Goal: Task Accomplishment & Management: Complete application form

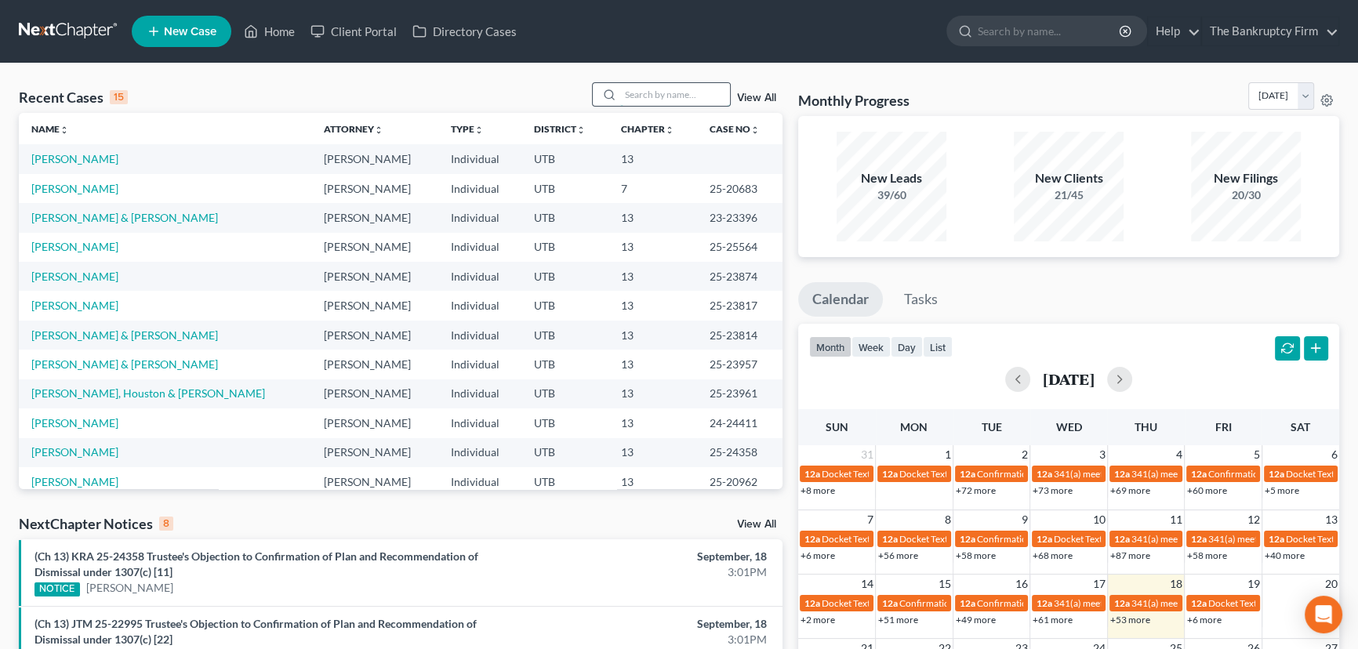
click at [620, 89] on input "search" at bounding box center [675, 94] width 110 height 23
type input "[PERSON_NAME]"
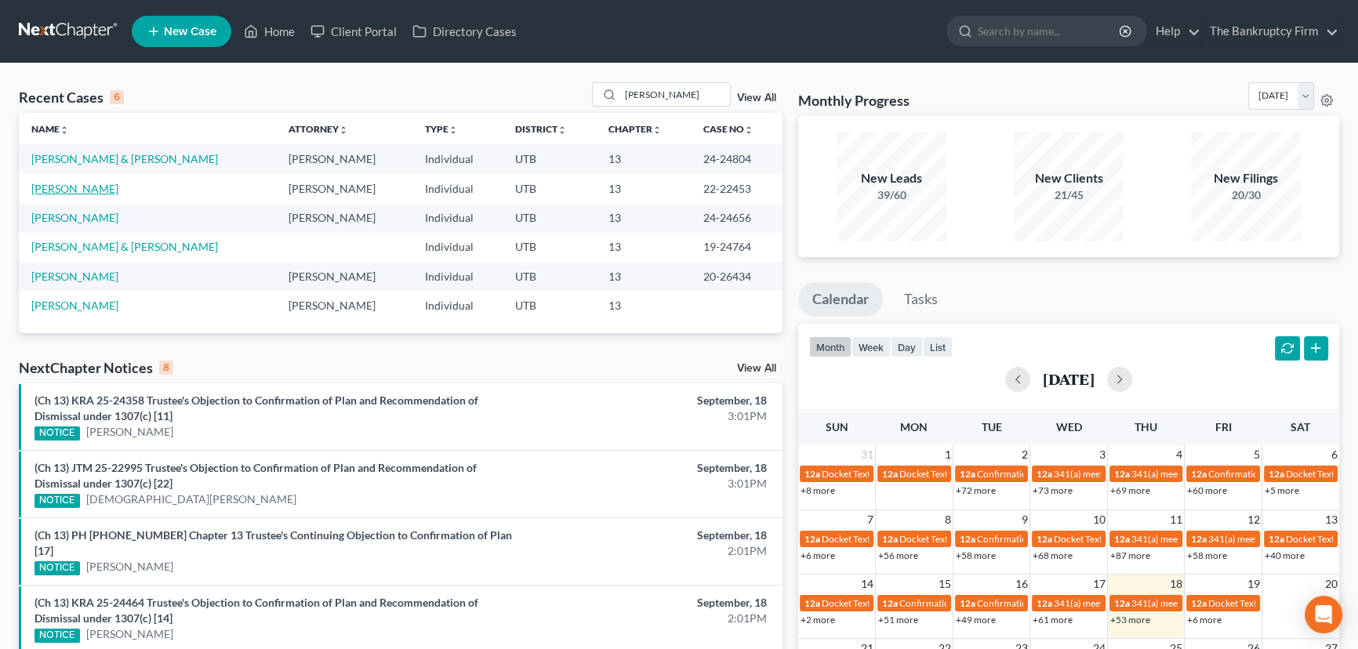
click at [68, 189] on link "[PERSON_NAME]" at bounding box center [74, 188] width 87 height 13
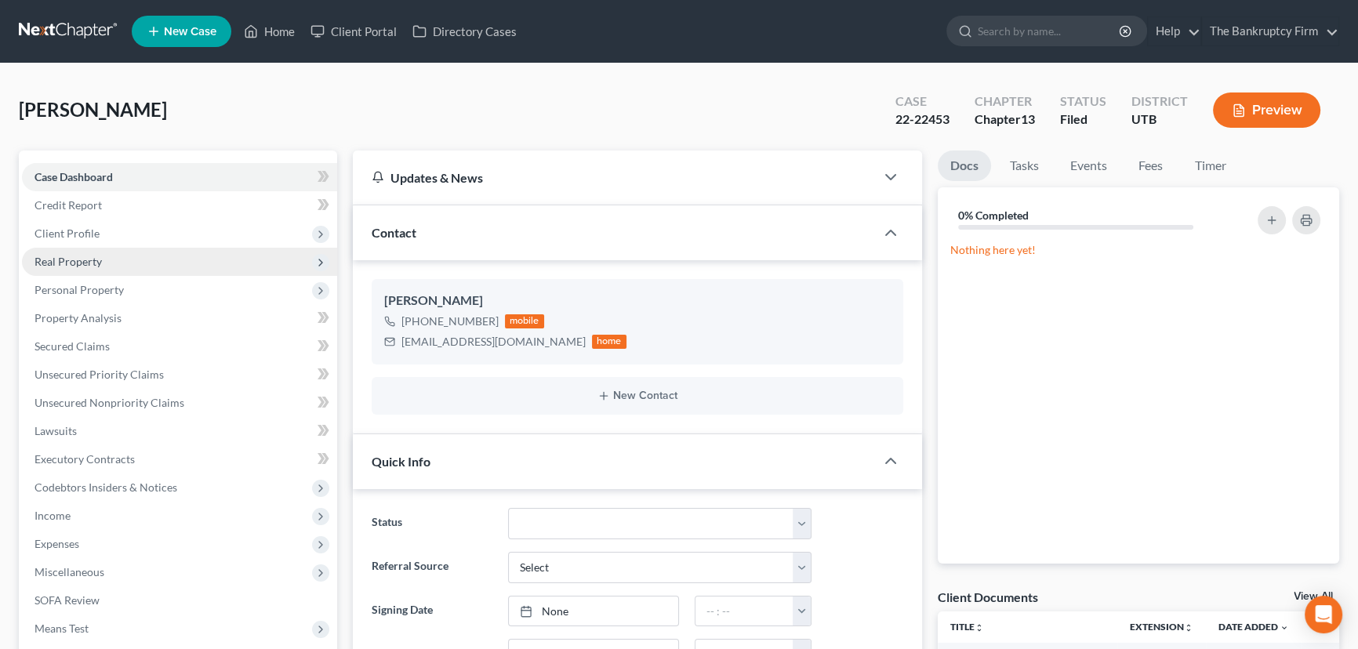
scroll to position [275, 0]
click at [71, 234] on span "Client Profile" at bounding box center [66, 233] width 65 height 13
click at [116, 263] on span "Filing Information" at bounding box center [110, 261] width 89 height 13
select select "1"
select select "0"
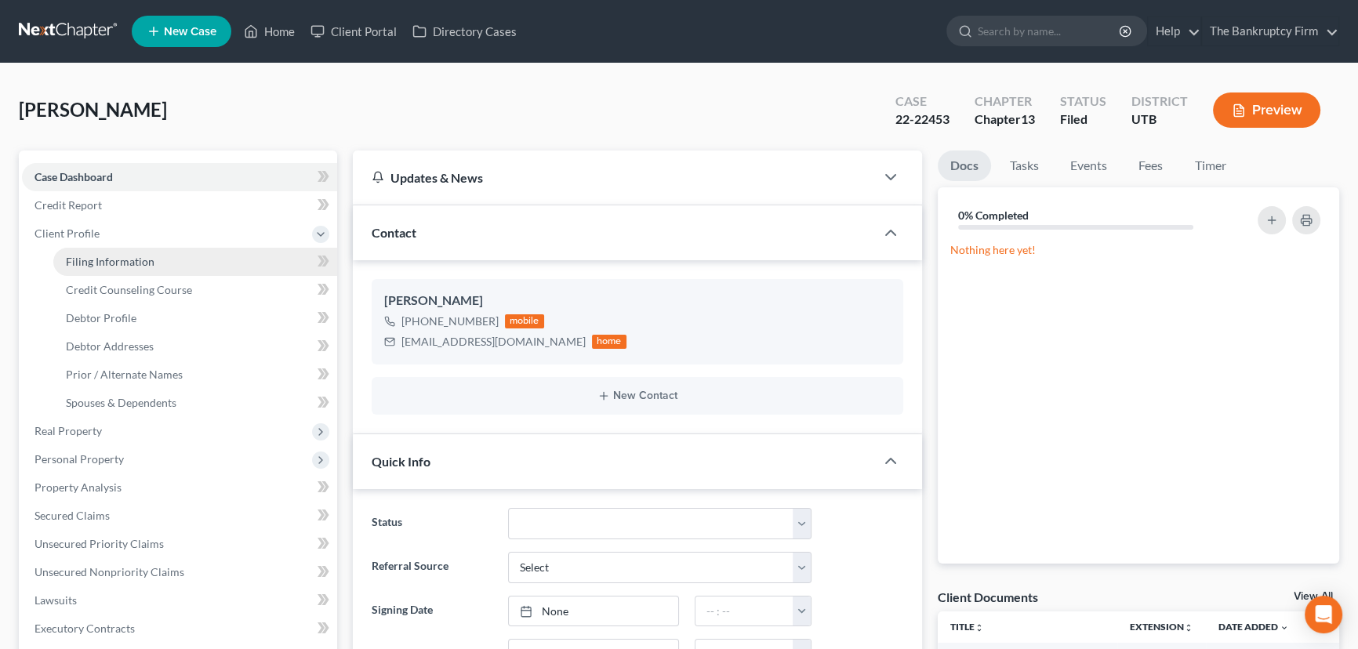
select select "3"
select select "46"
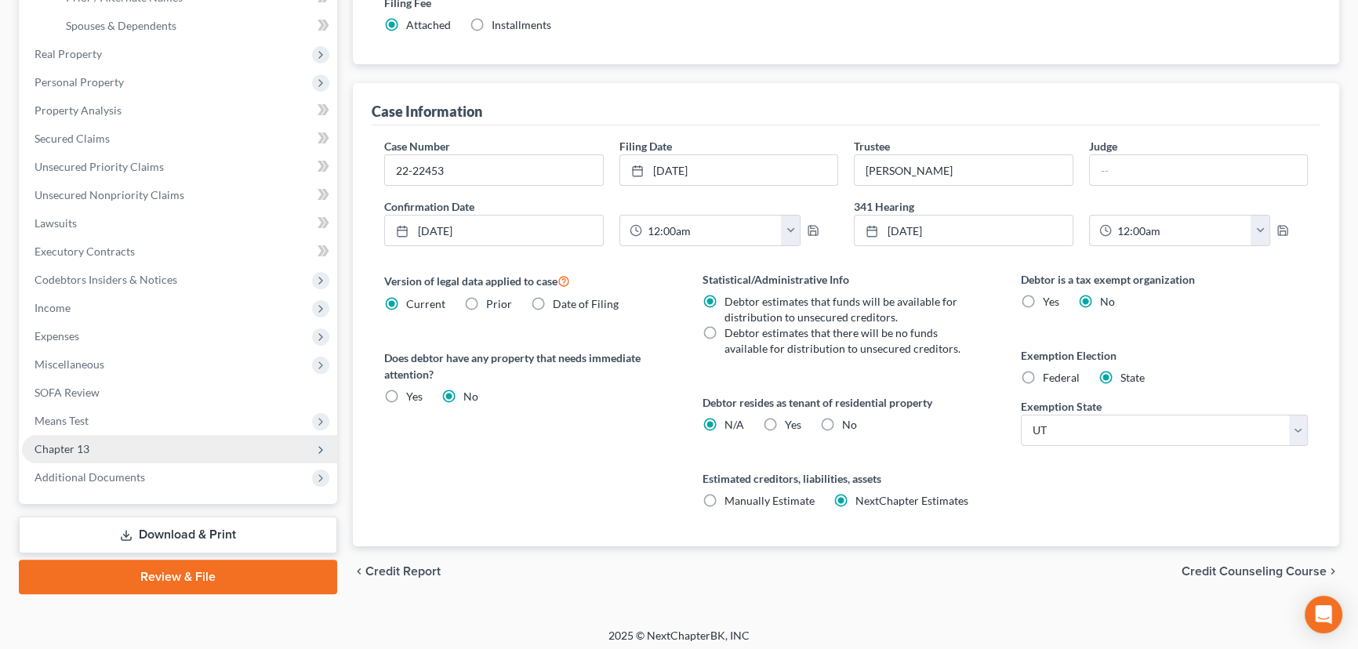
scroll to position [382, 0]
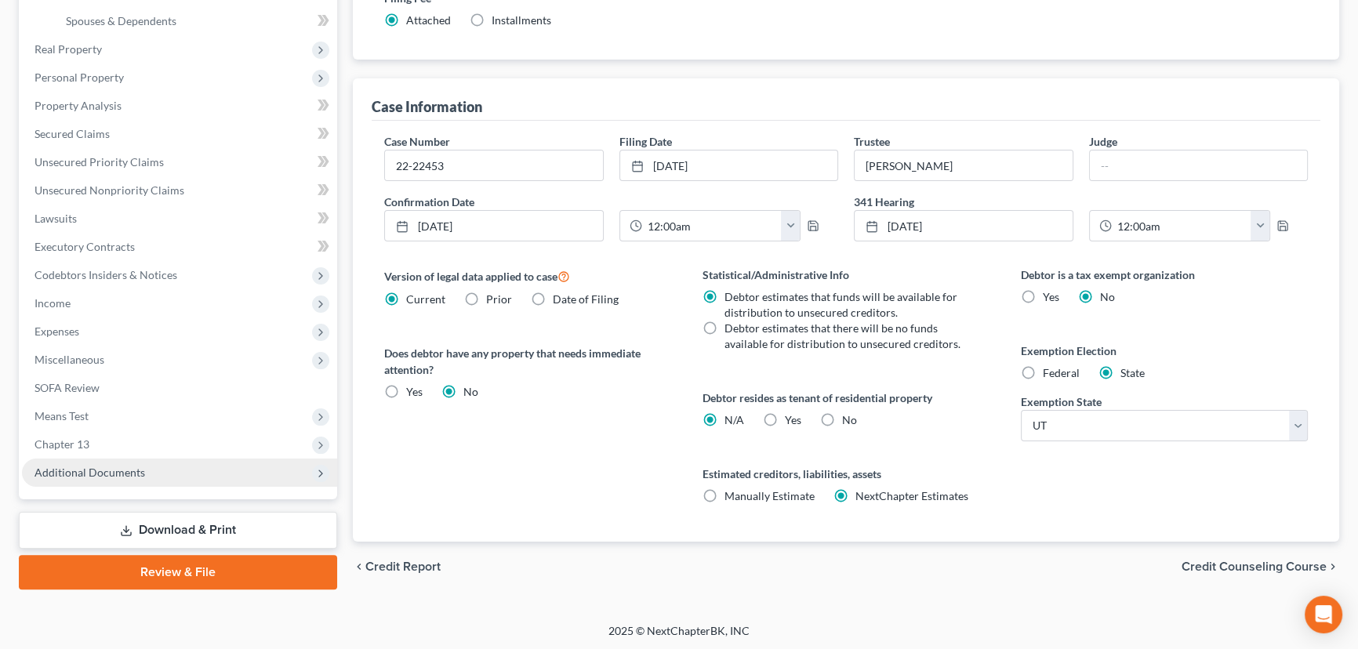
click at [105, 478] on span "Additional Documents" at bounding box center [179, 473] width 315 height 28
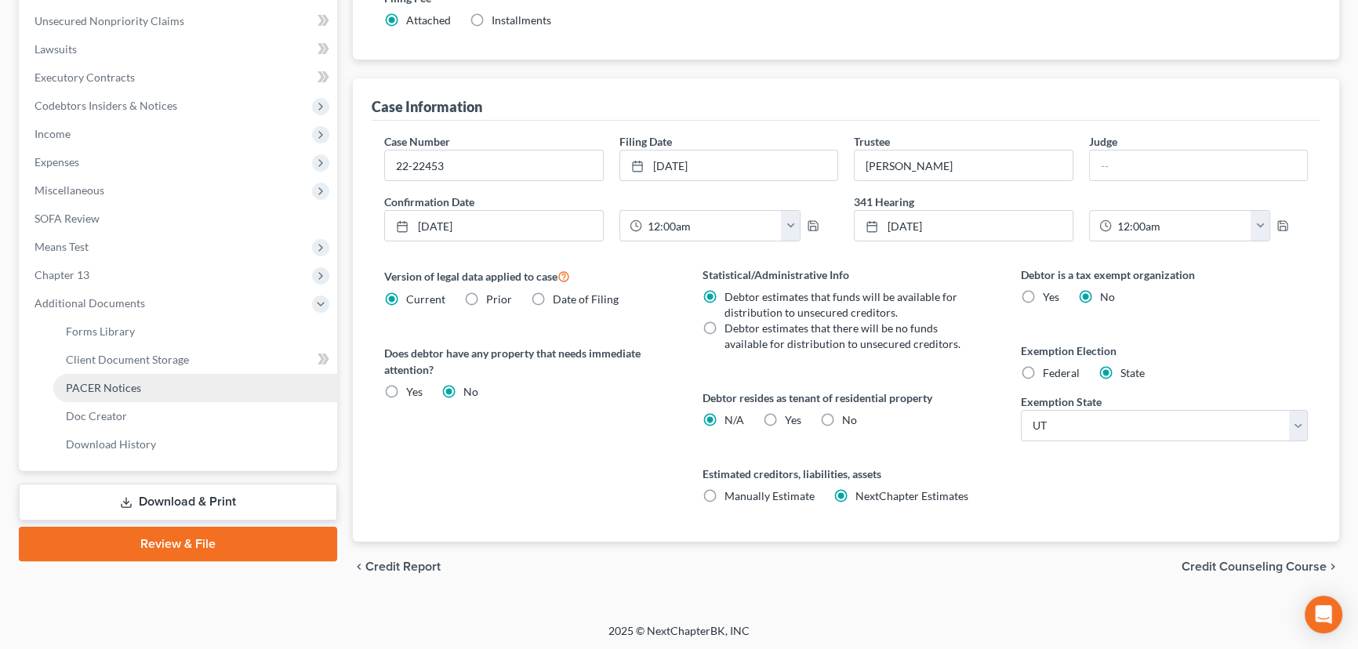
click at [128, 391] on span "PACER Notices" at bounding box center [103, 387] width 75 height 13
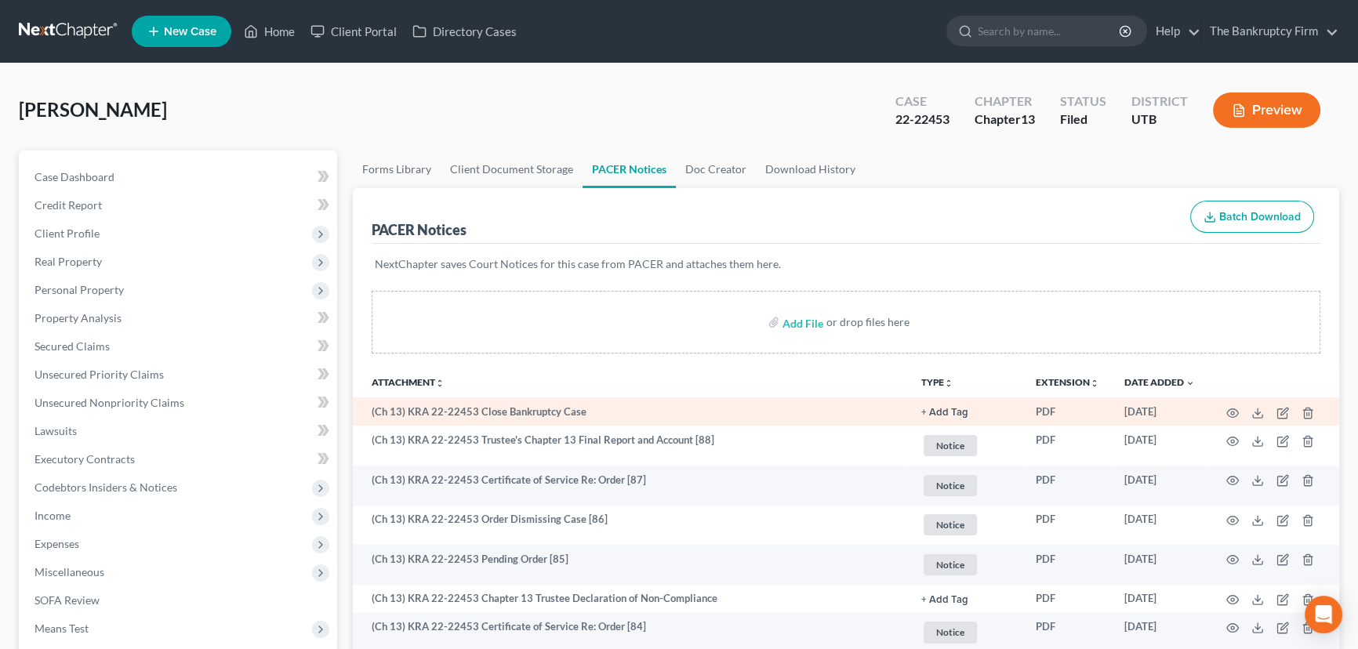
scroll to position [71, 0]
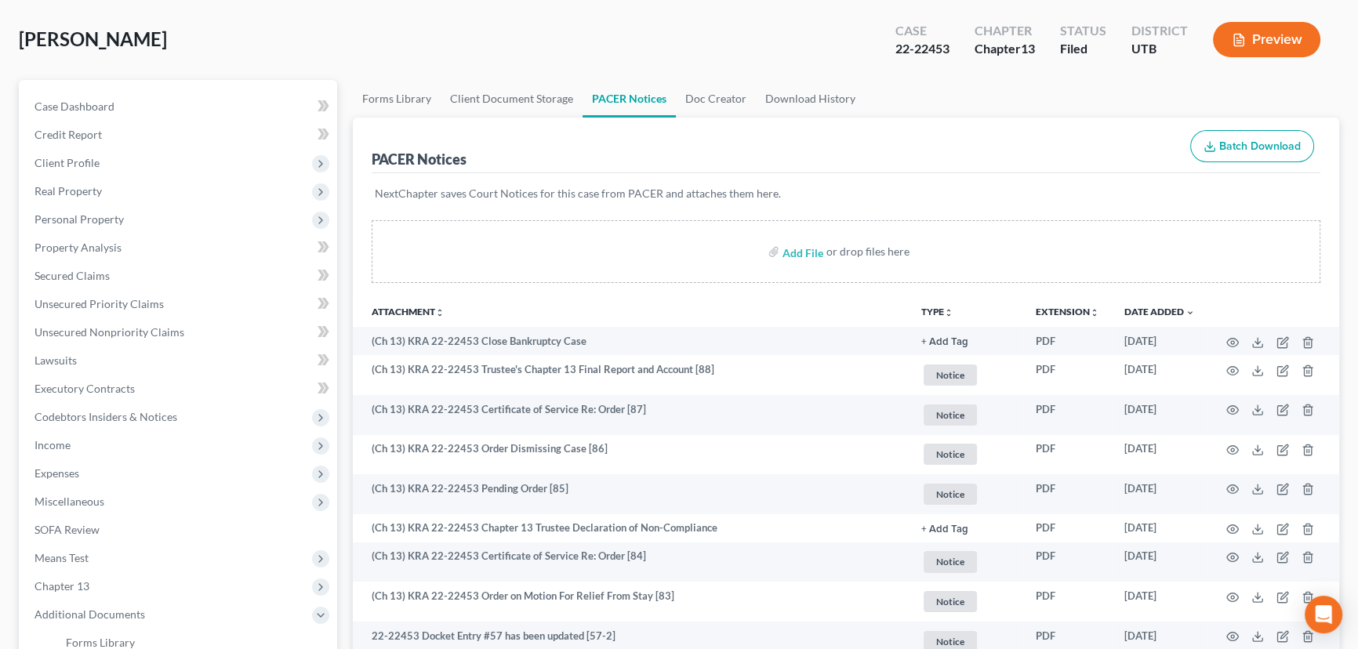
click at [996, 248] on div "Add File or drop files here" at bounding box center [846, 251] width 949 height 63
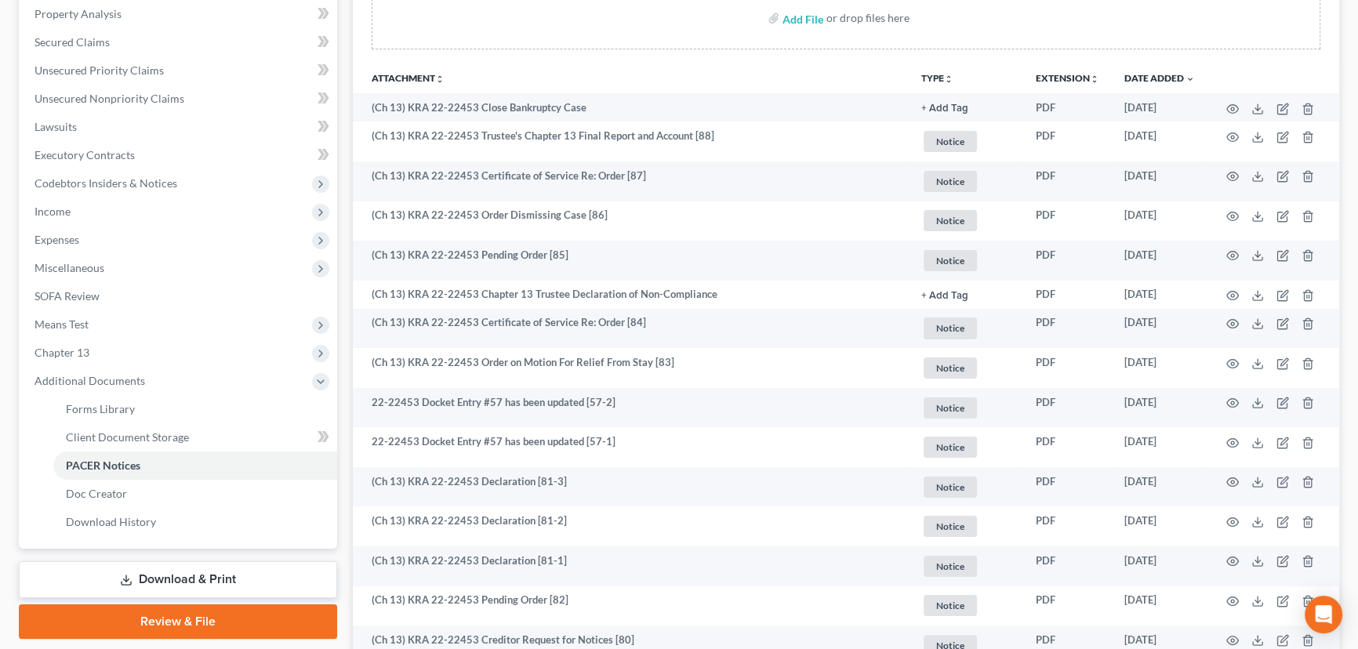
scroll to position [285, 0]
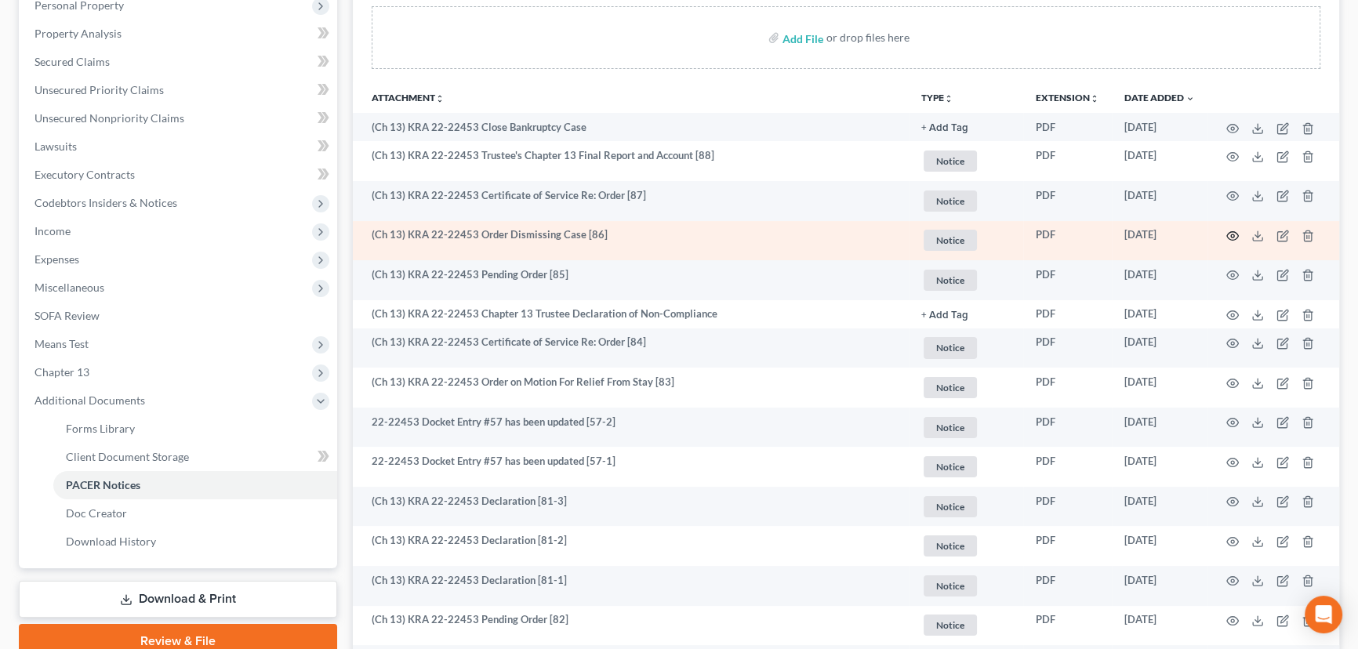
click at [1233, 231] on icon "button" at bounding box center [1232, 236] width 13 height 13
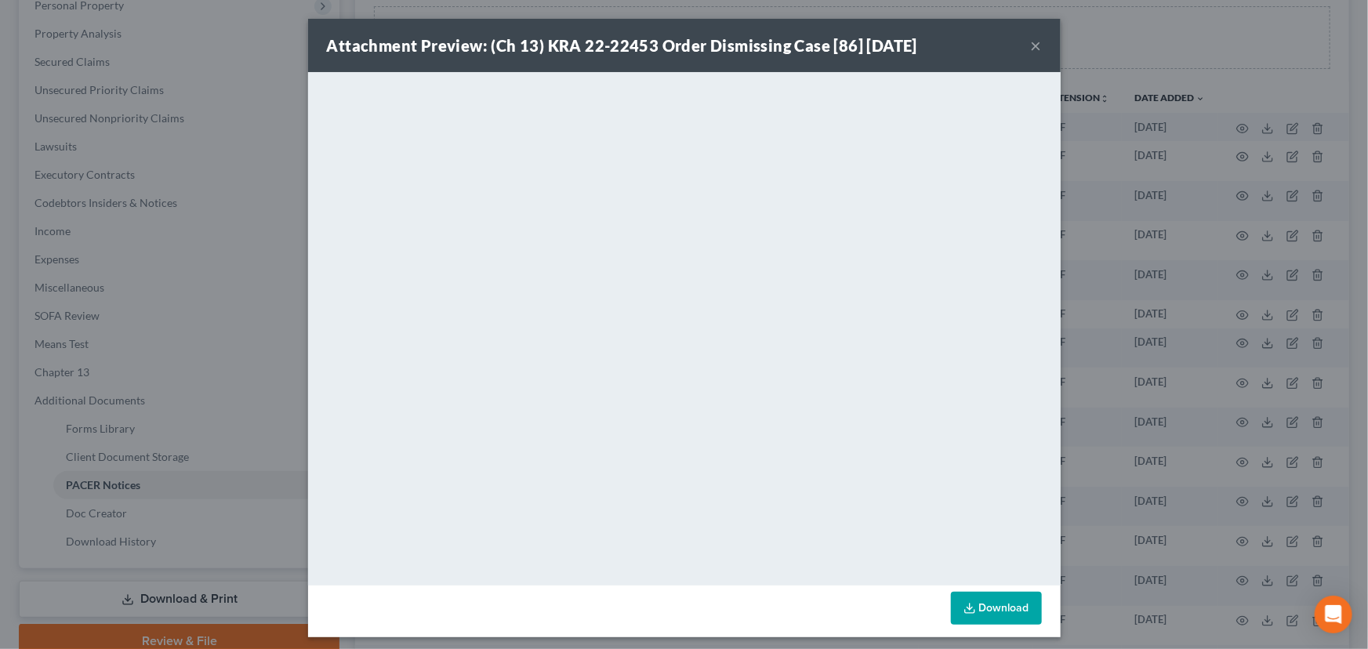
click at [1033, 46] on button "×" at bounding box center [1036, 45] width 11 height 19
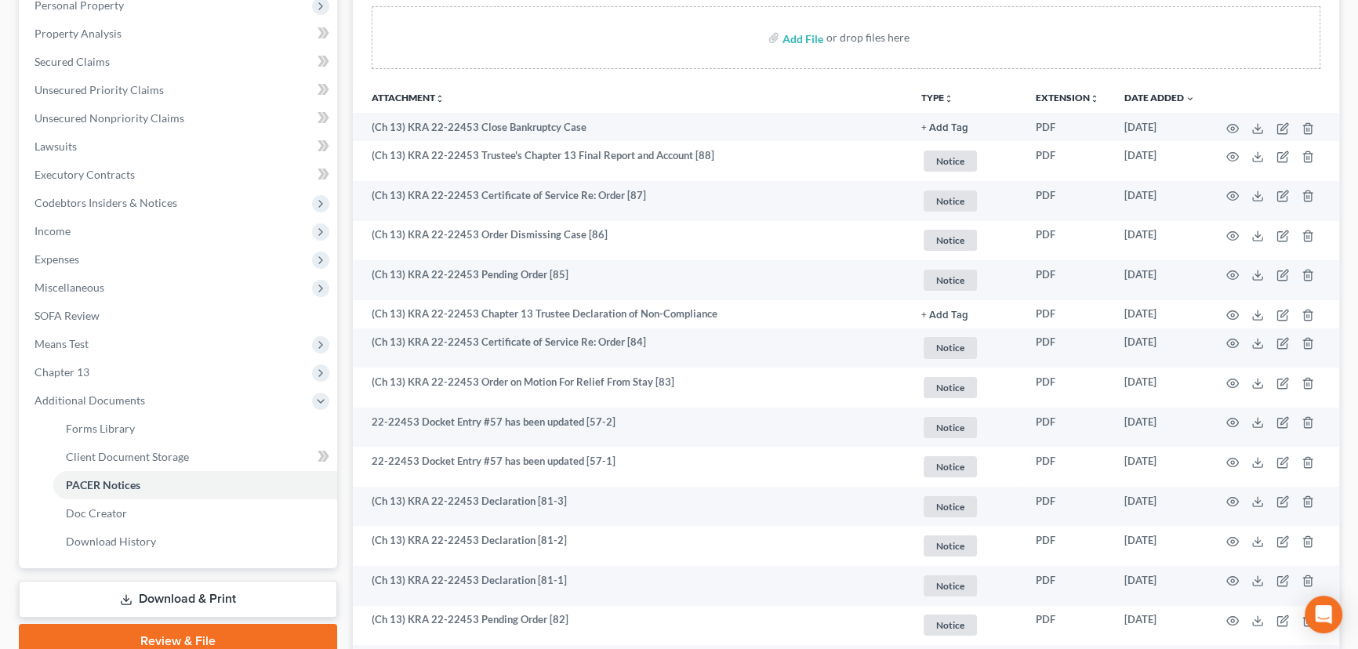
click at [898, 83] on th "Attachment unfold_more expand_more expand_less" at bounding box center [631, 97] width 556 height 31
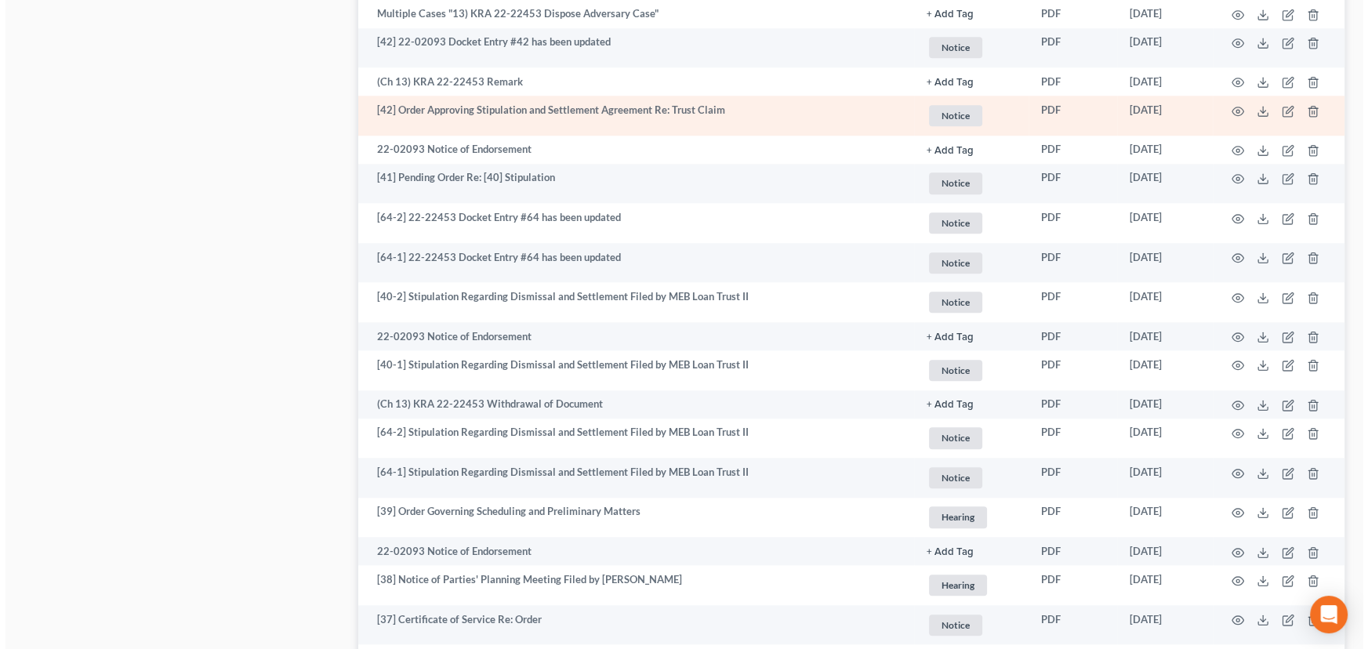
scroll to position [1995, 0]
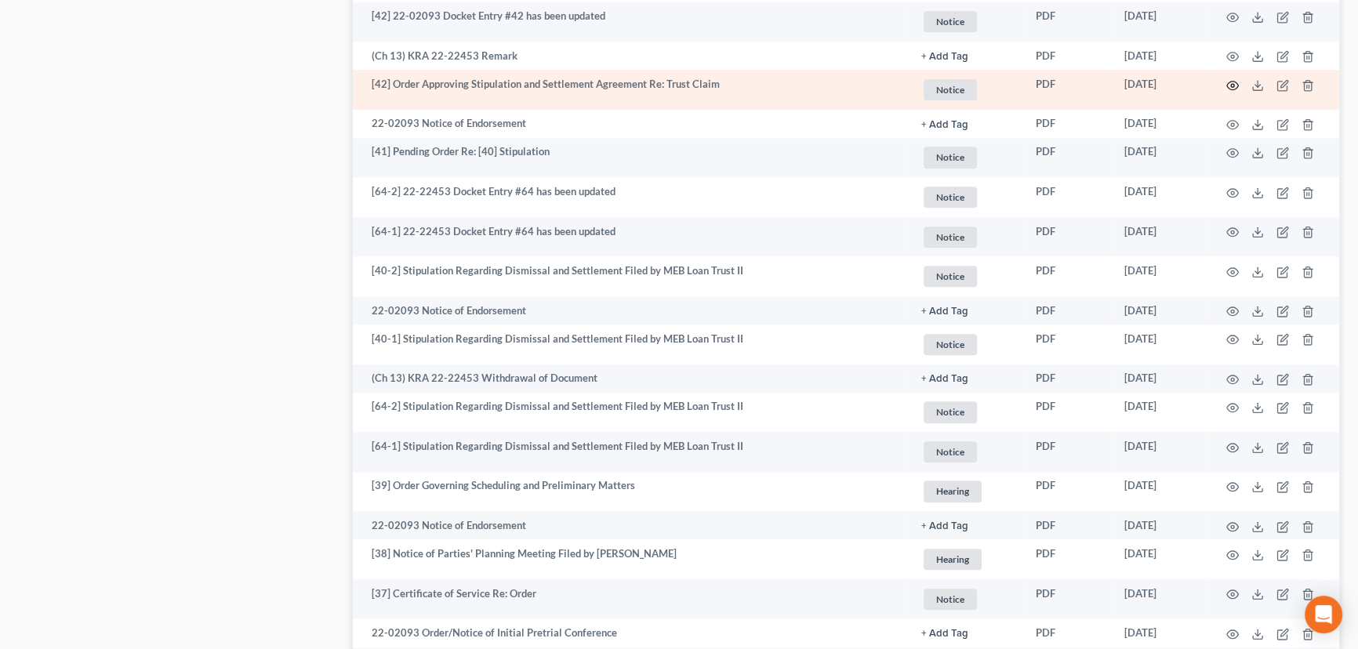
click at [1234, 82] on icon "button" at bounding box center [1232, 85] width 13 height 13
